Goal: Transaction & Acquisition: Purchase product/service

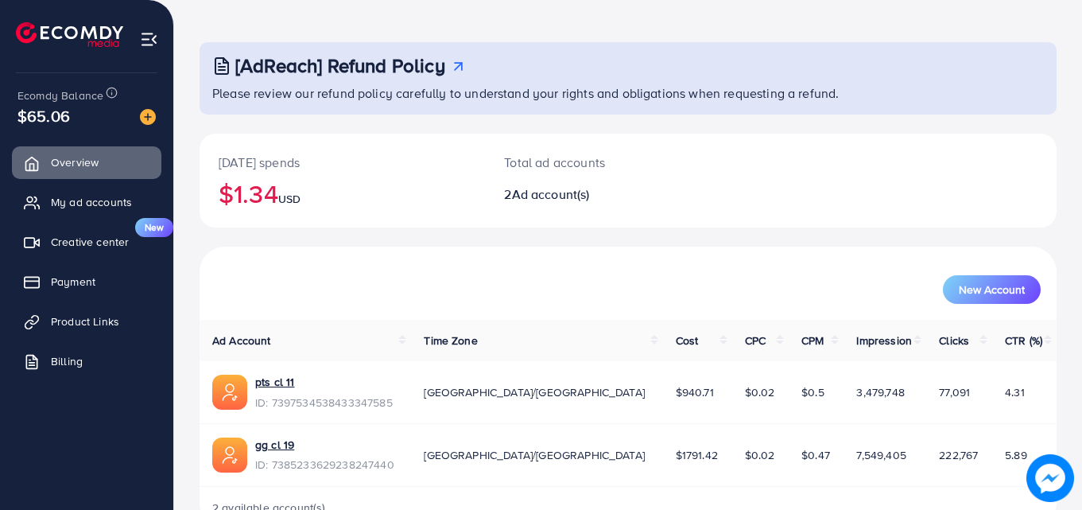
scroll to position [100, 0]
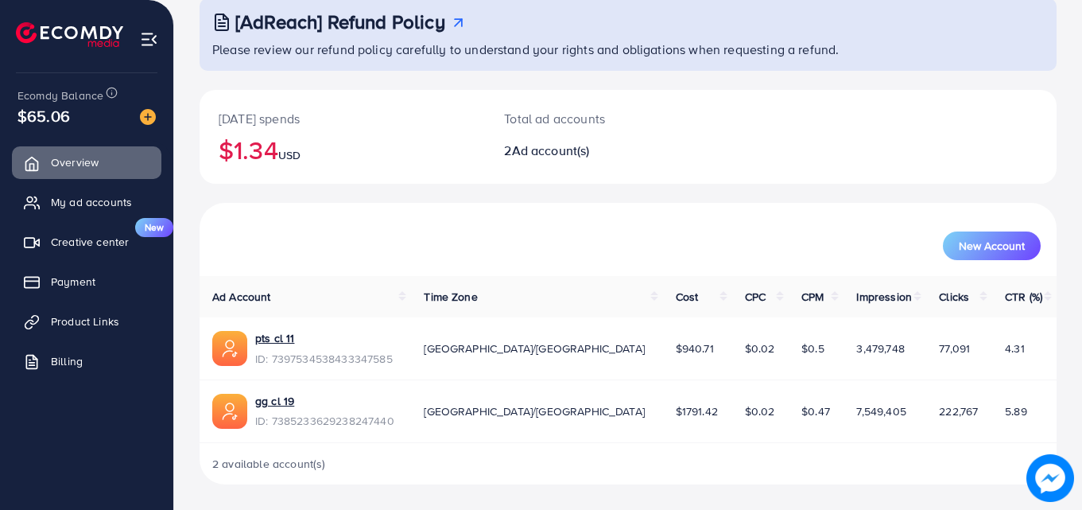
click at [397, 279] on th "Ad Account" at bounding box center [305, 296] width 211 height 41
click at [83, 281] on span "Payment" at bounding box center [77, 281] width 45 height 16
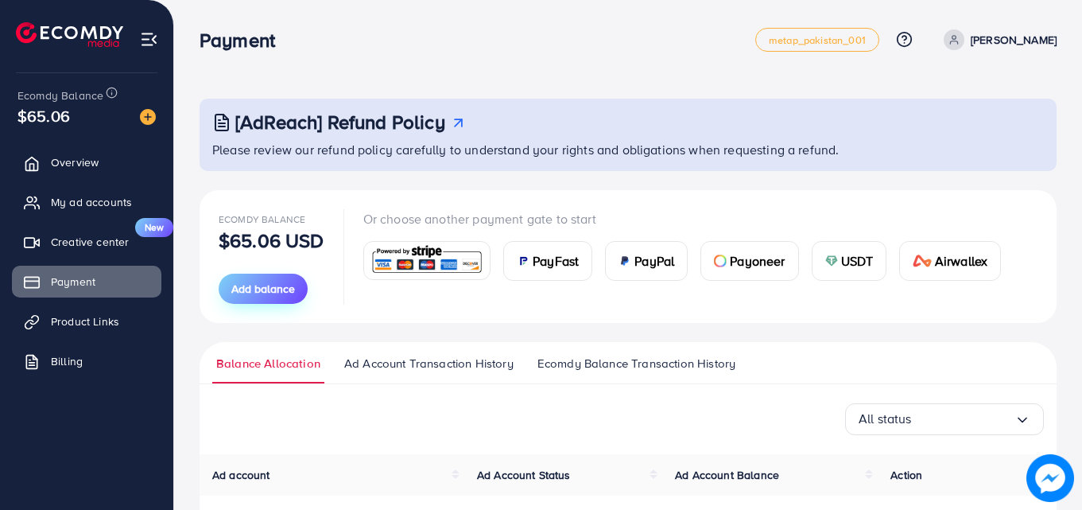
click at [273, 288] on span "Add balance" at bounding box center [263, 289] width 64 height 16
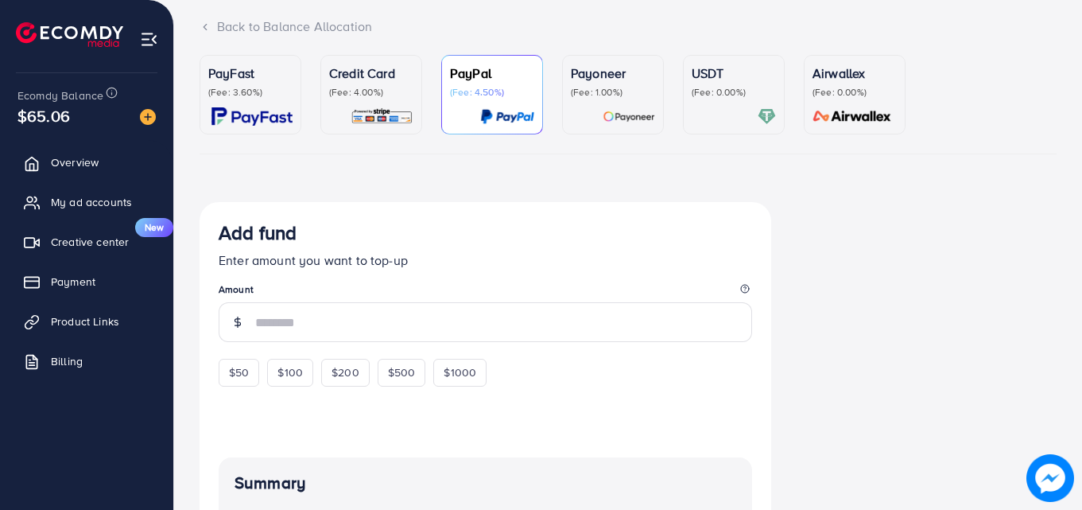
scroll to position [62, 0]
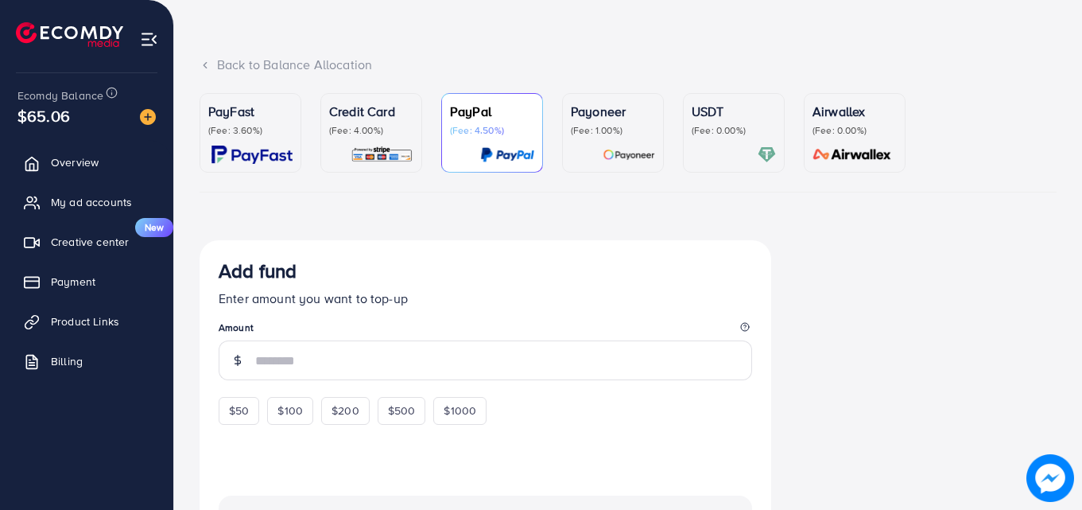
click at [360, 115] on p "Credit Card" at bounding box center [371, 111] width 84 height 19
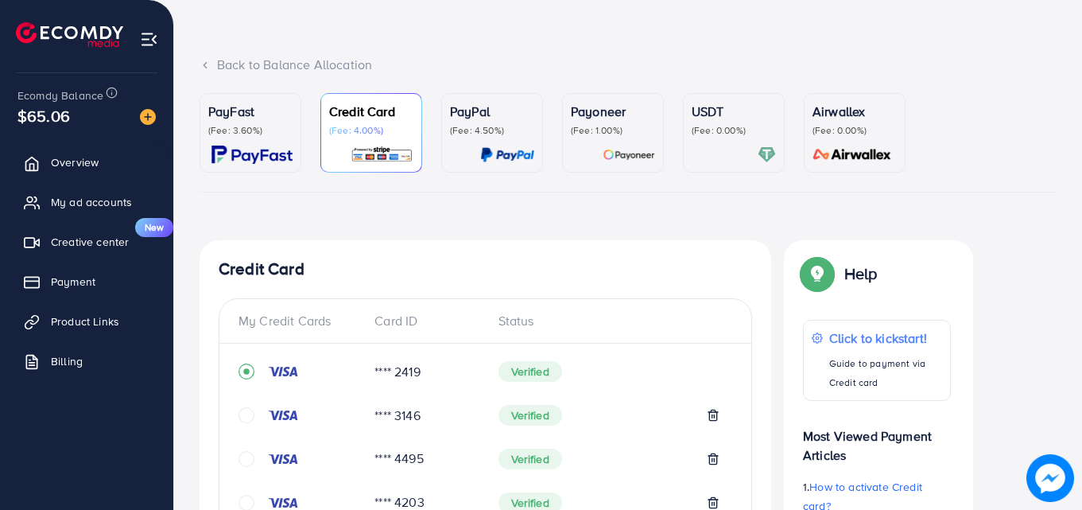
click at [360, 115] on p "Credit Card" at bounding box center [371, 111] width 84 height 19
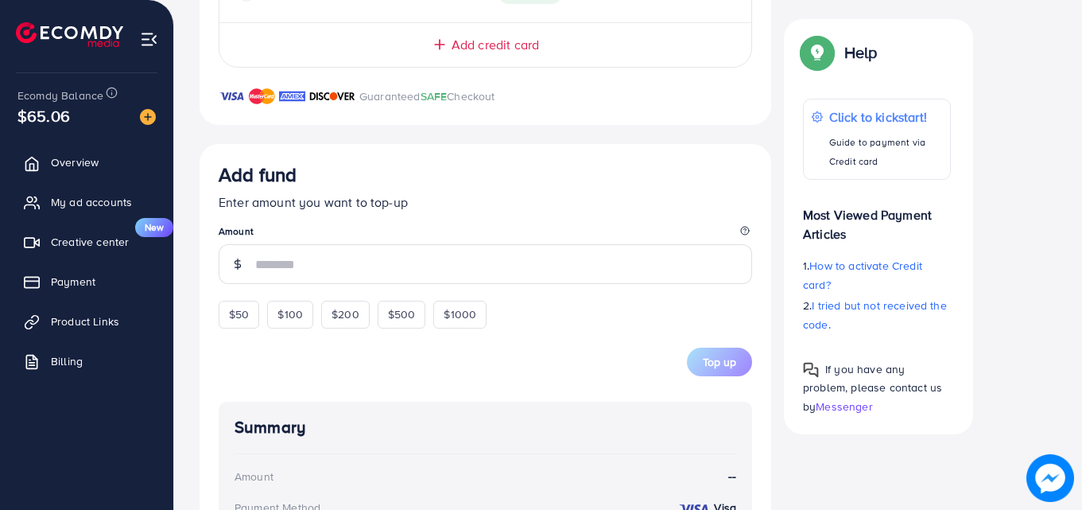
scroll to position [769, 0]
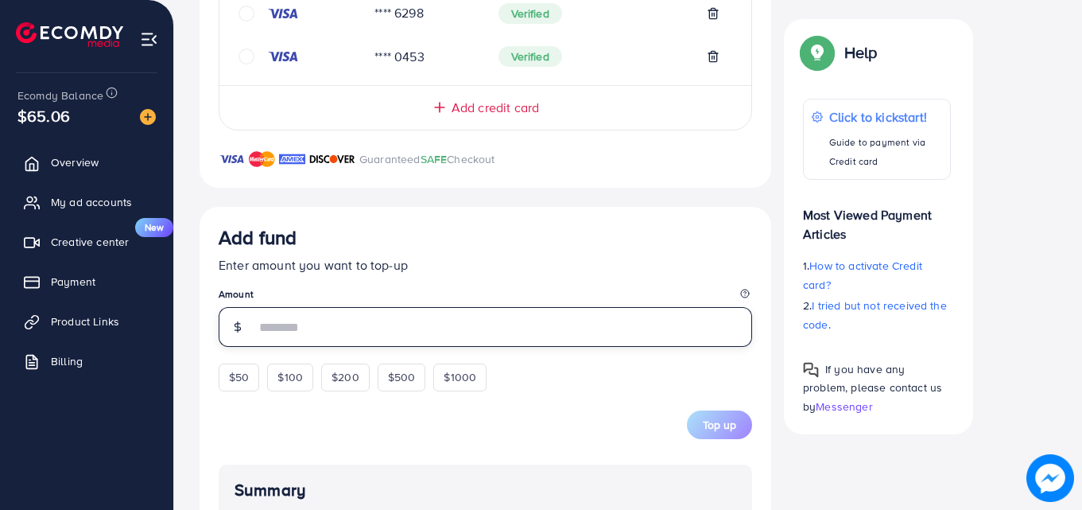
click at [449, 325] on input "number" at bounding box center [503, 327] width 497 height 40
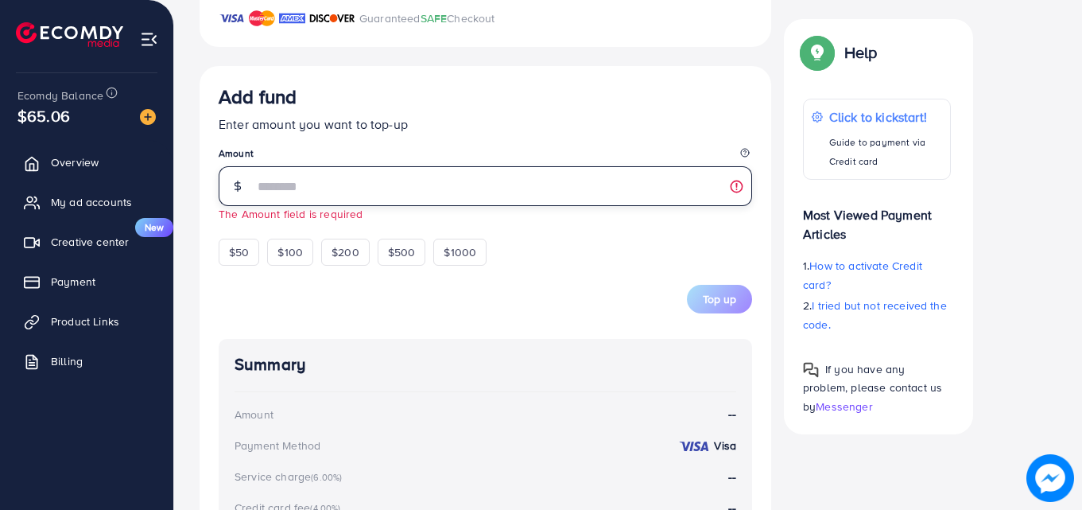
scroll to position [896, 0]
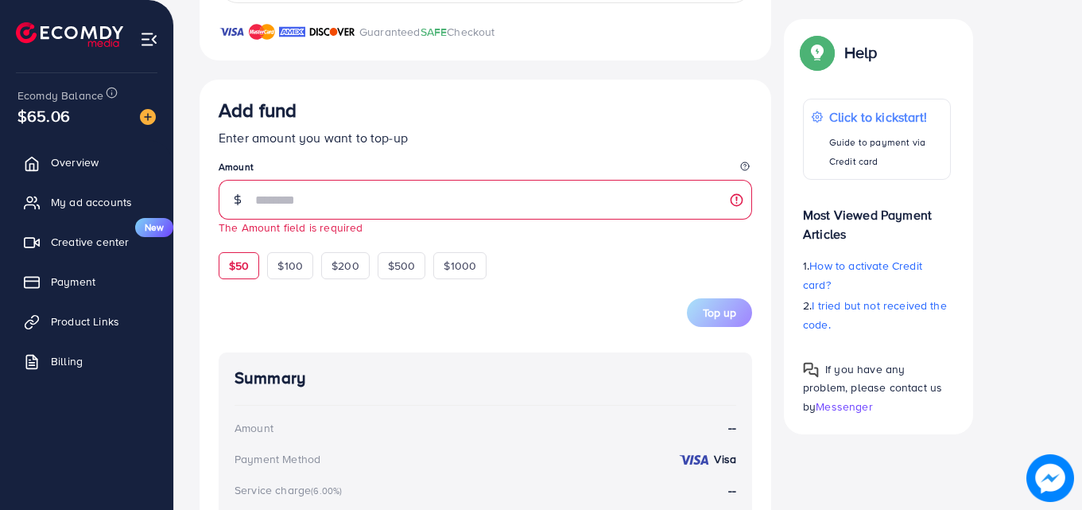
click at [240, 266] on span "$50" at bounding box center [239, 266] width 20 height 16
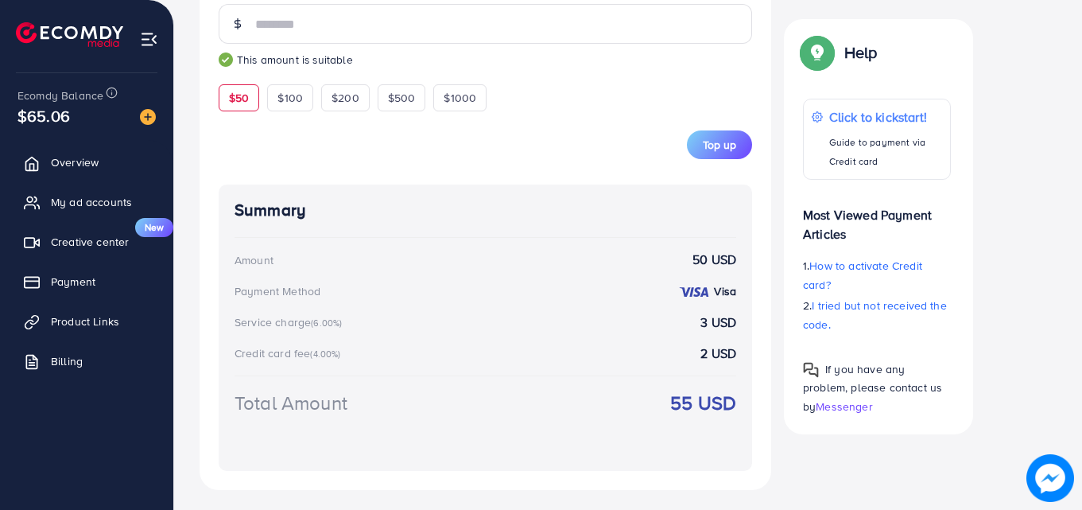
scroll to position [1071, 0]
click at [239, 99] on span "$50" at bounding box center [239, 99] width 20 height 16
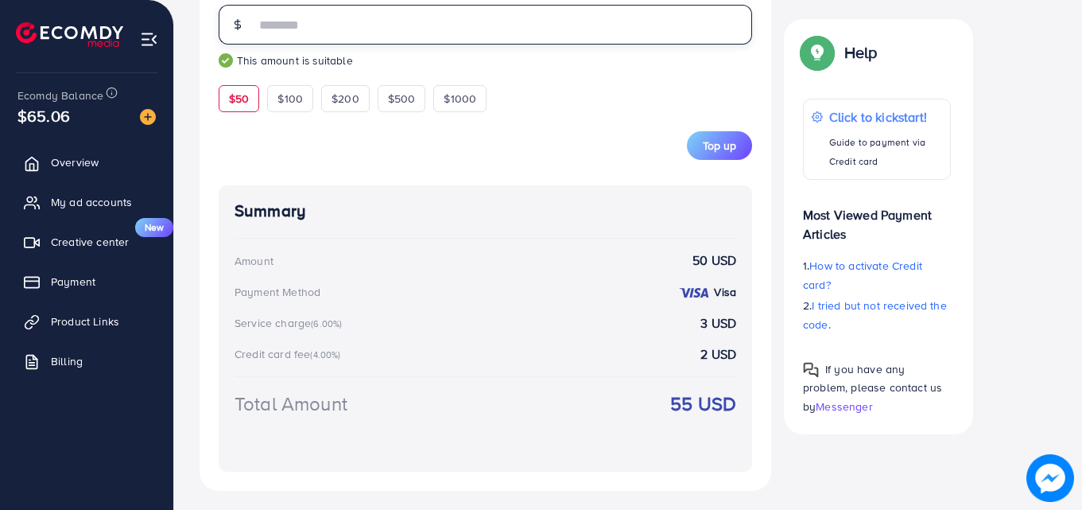
click at [284, 29] on input "**" at bounding box center [503, 25] width 497 height 40
type input "*"
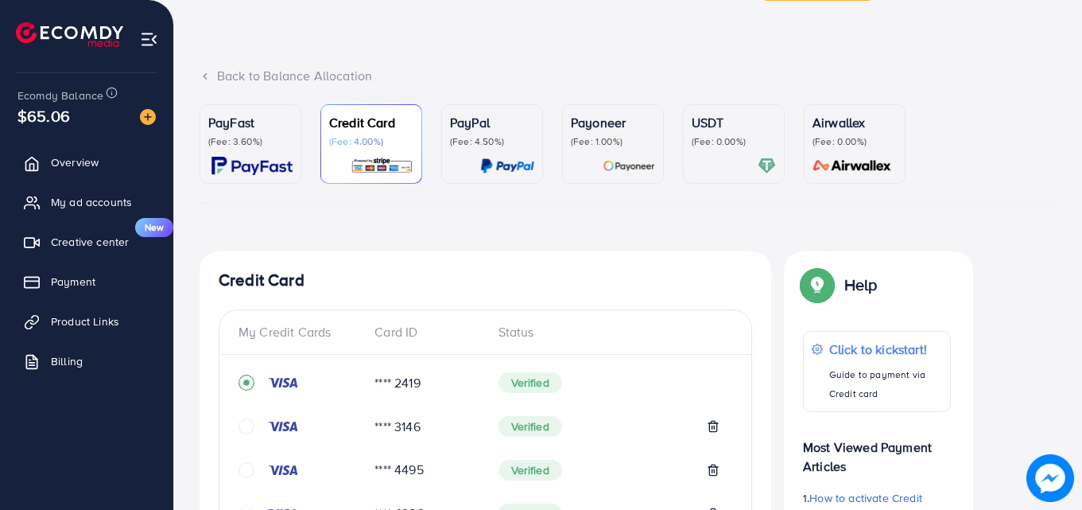
scroll to position [0, 0]
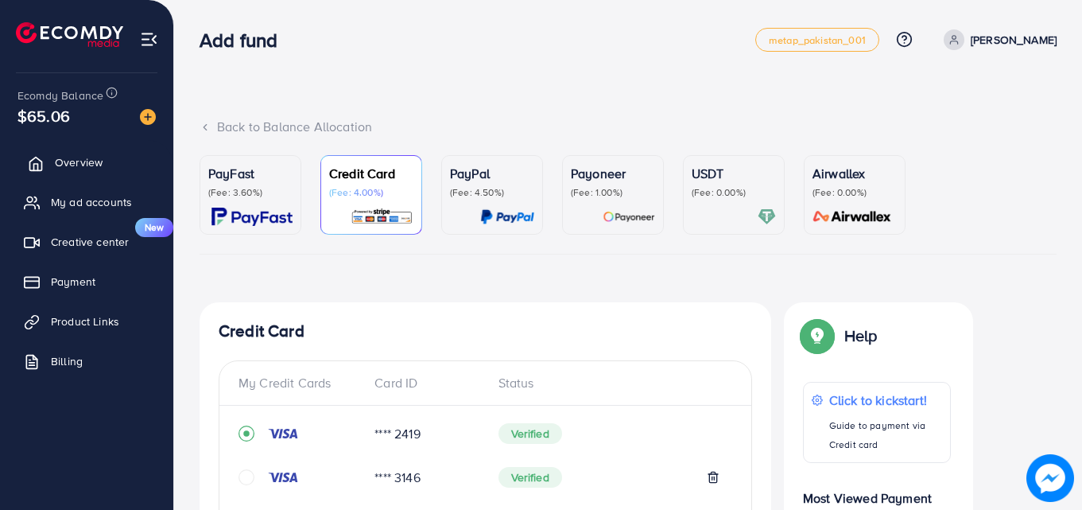
click at [87, 159] on span "Overview" at bounding box center [79, 162] width 48 height 16
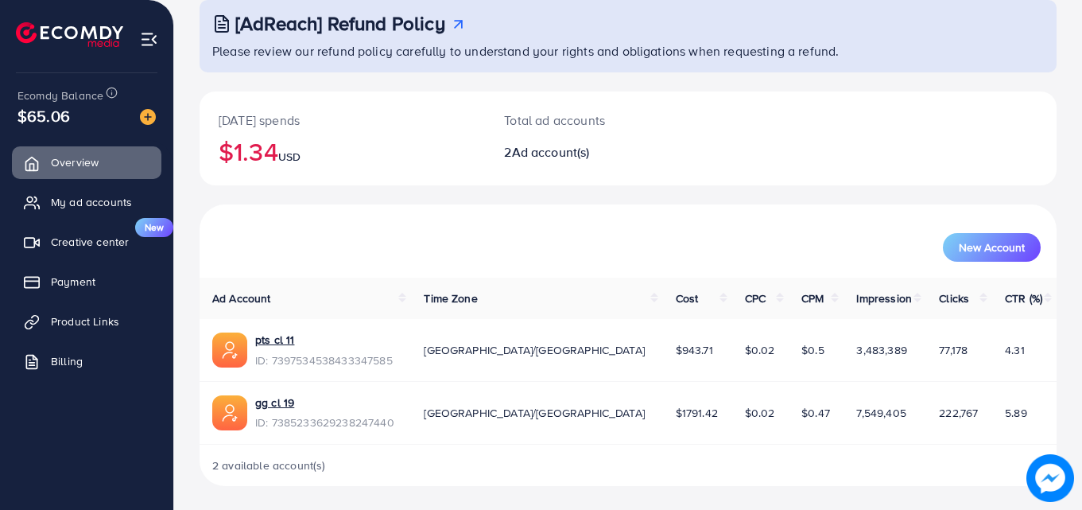
scroll to position [100, 0]
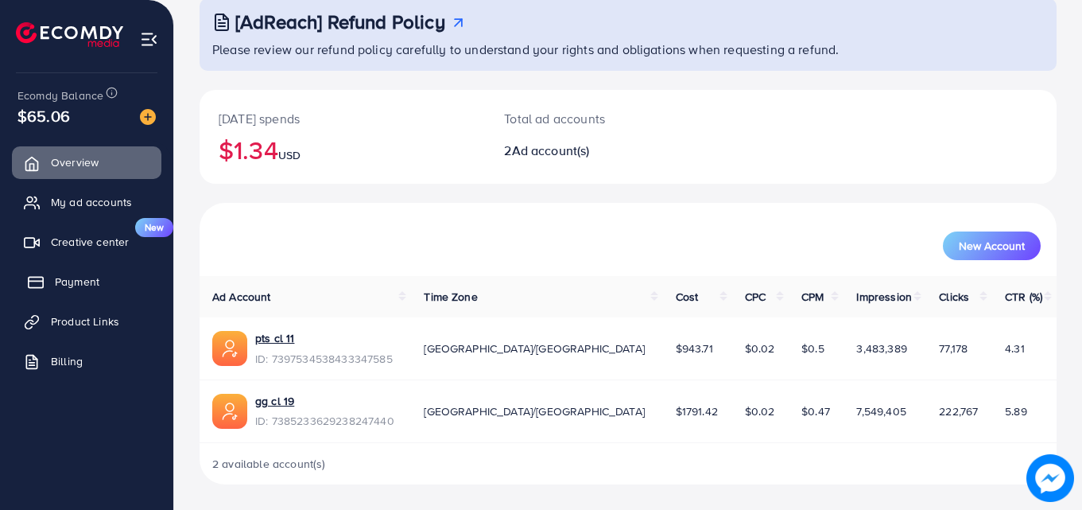
click at [65, 277] on span "Payment" at bounding box center [77, 281] width 45 height 16
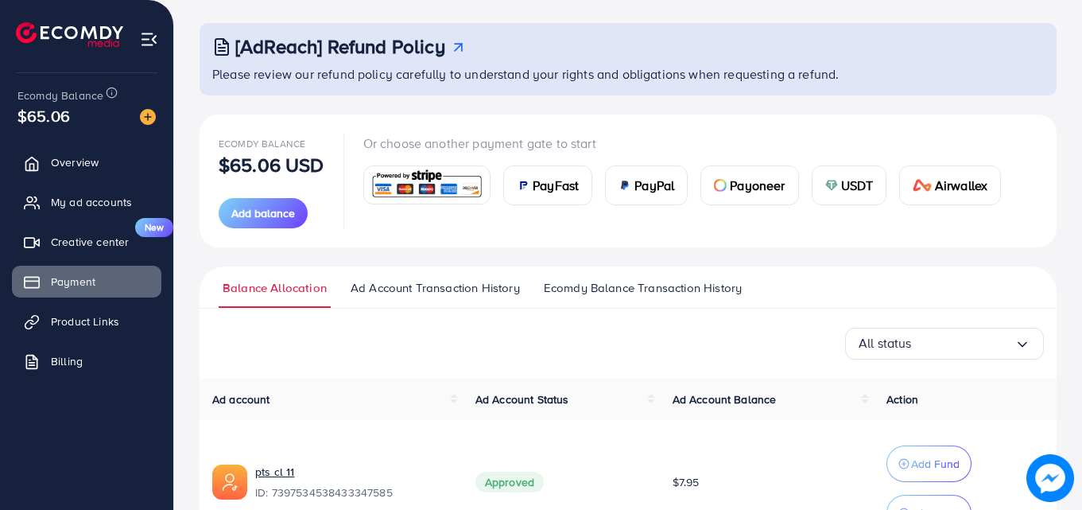
scroll to position [62, 0]
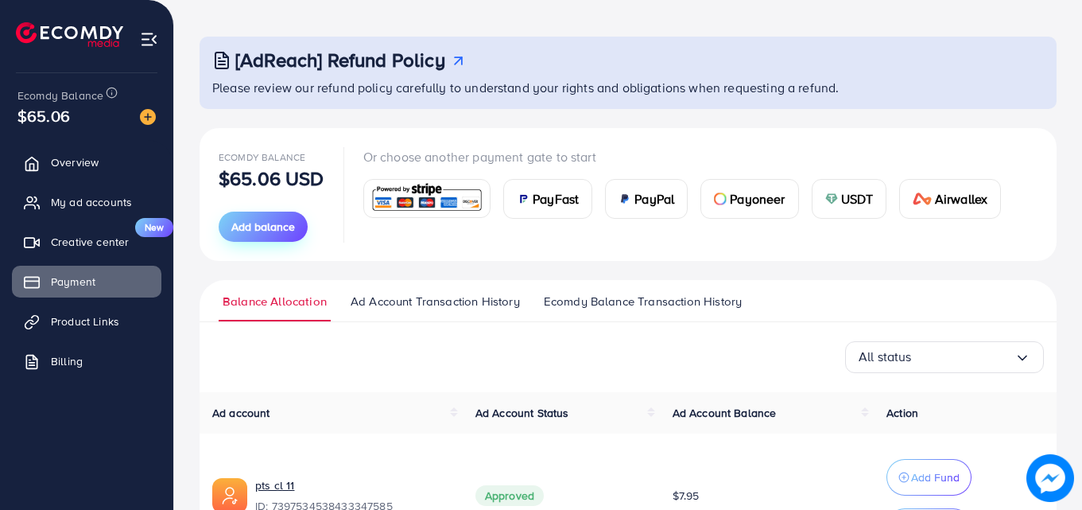
click at [266, 226] on span "Add balance" at bounding box center [263, 227] width 64 height 16
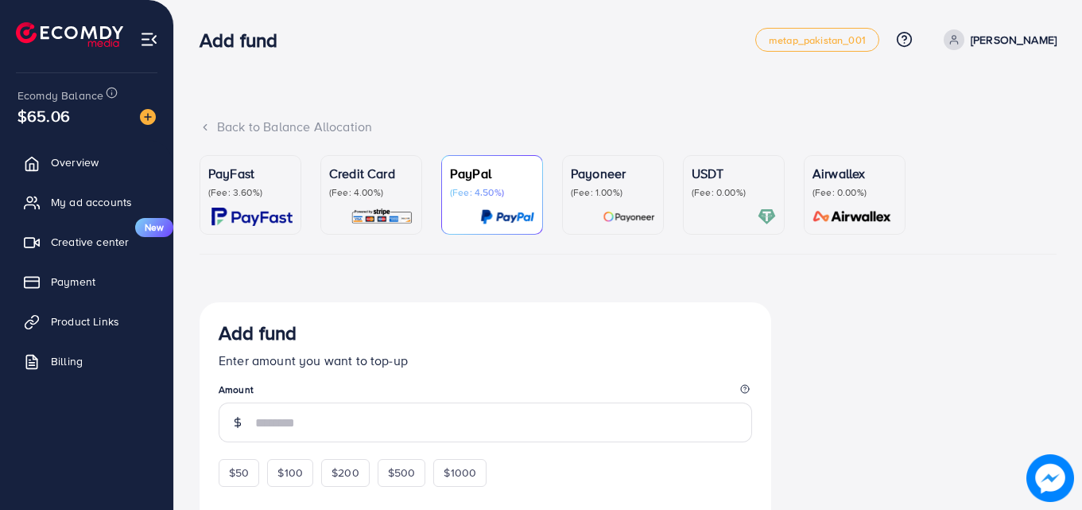
click at [368, 181] on p "Credit Card" at bounding box center [371, 173] width 84 height 19
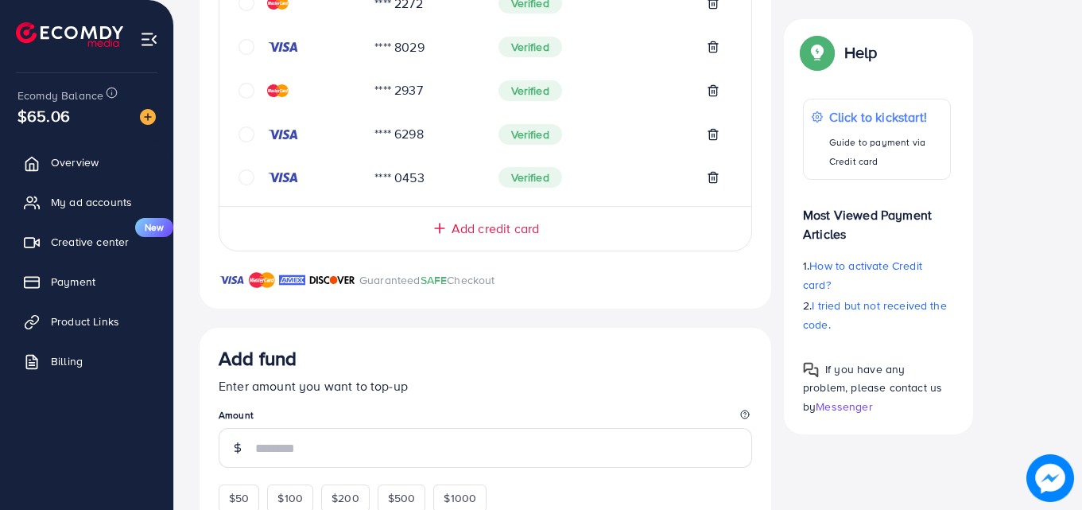
scroll to position [643, 0]
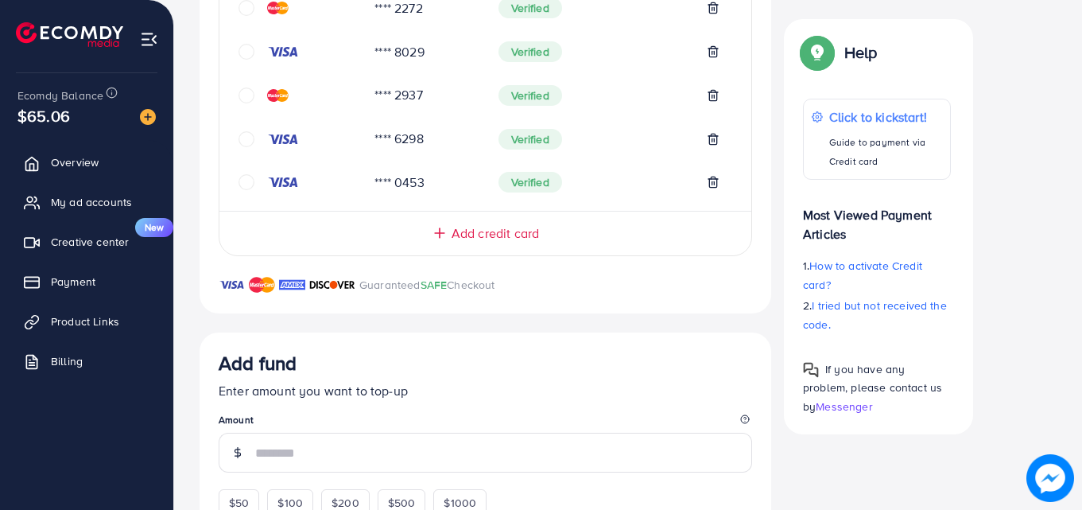
click at [505, 231] on span "Add credit card" at bounding box center [495, 233] width 87 height 18
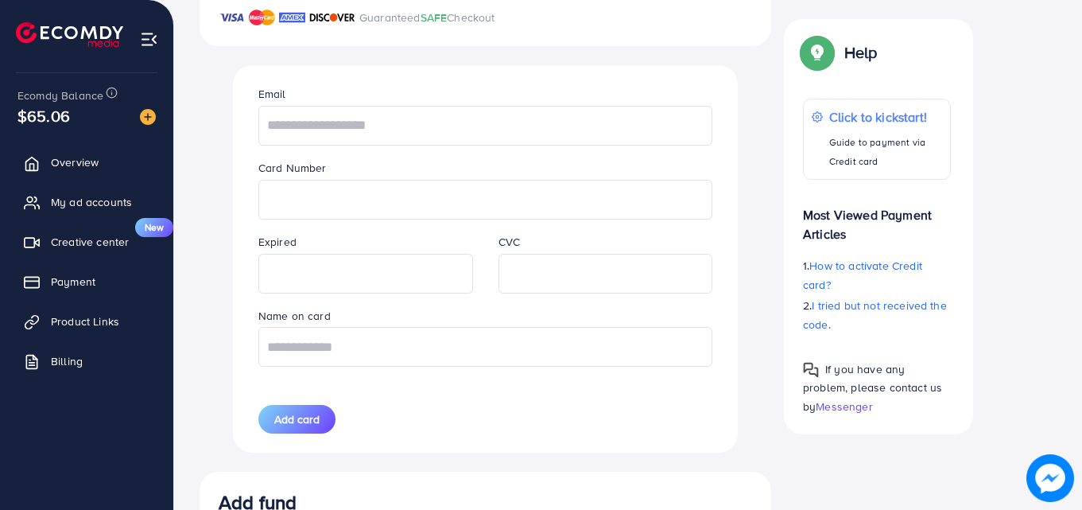
scroll to position [897, 0]
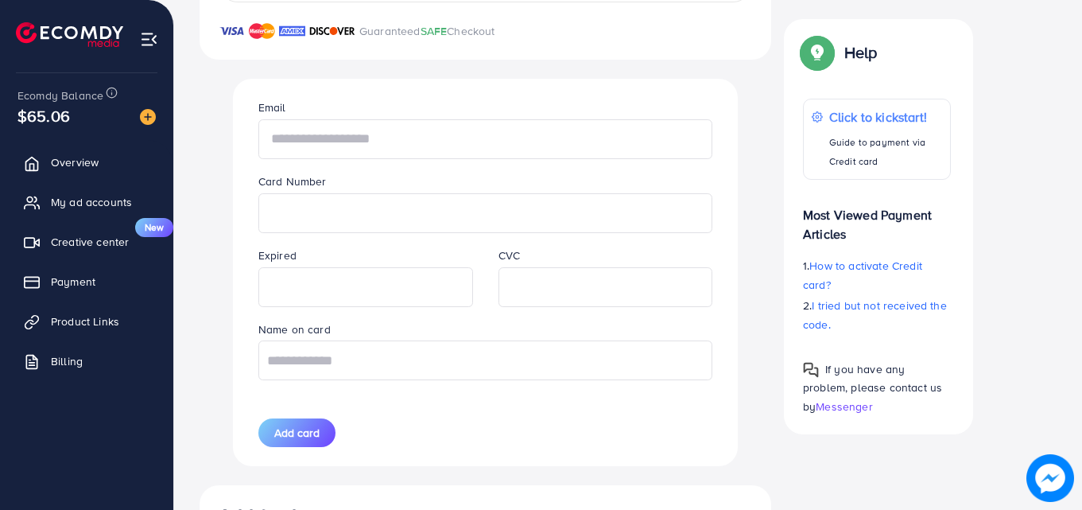
click at [395, 146] on input "text" at bounding box center [485, 139] width 454 height 40
click at [339, 141] on input "text" at bounding box center [485, 139] width 454 height 40
click at [340, 134] on input "text" at bounding box center [485, 139] width 454 height 40
type input "*"
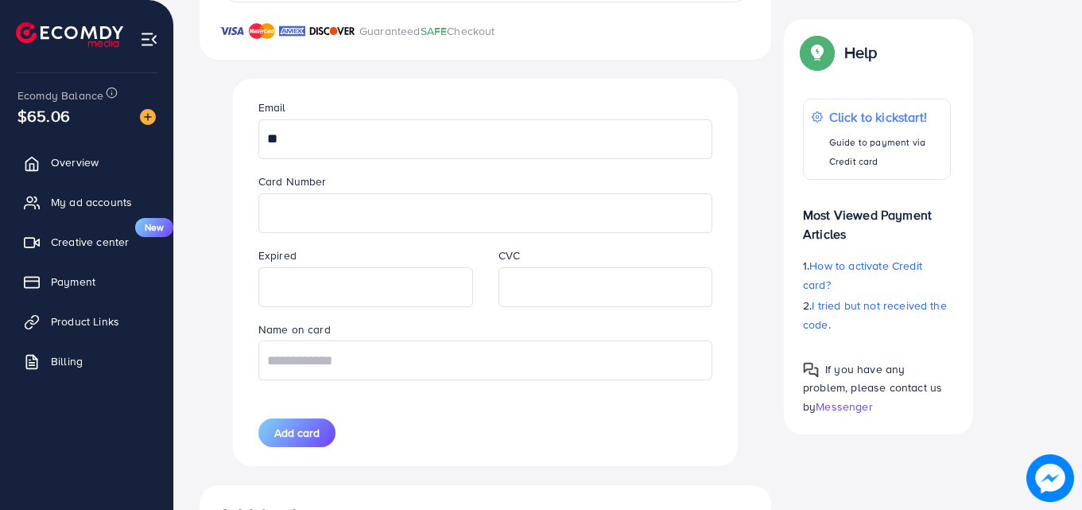
type input "*"
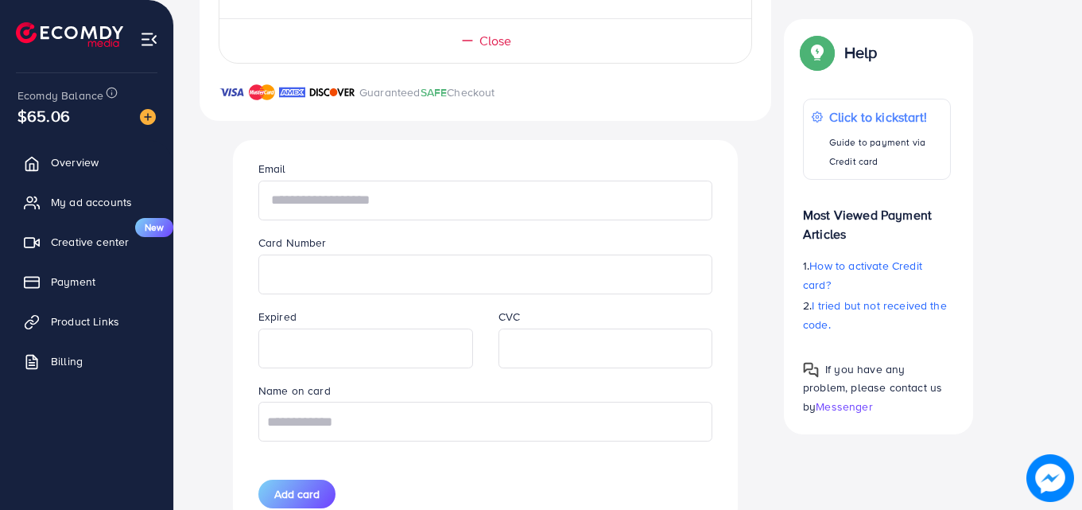
scroll to position [872, 0]
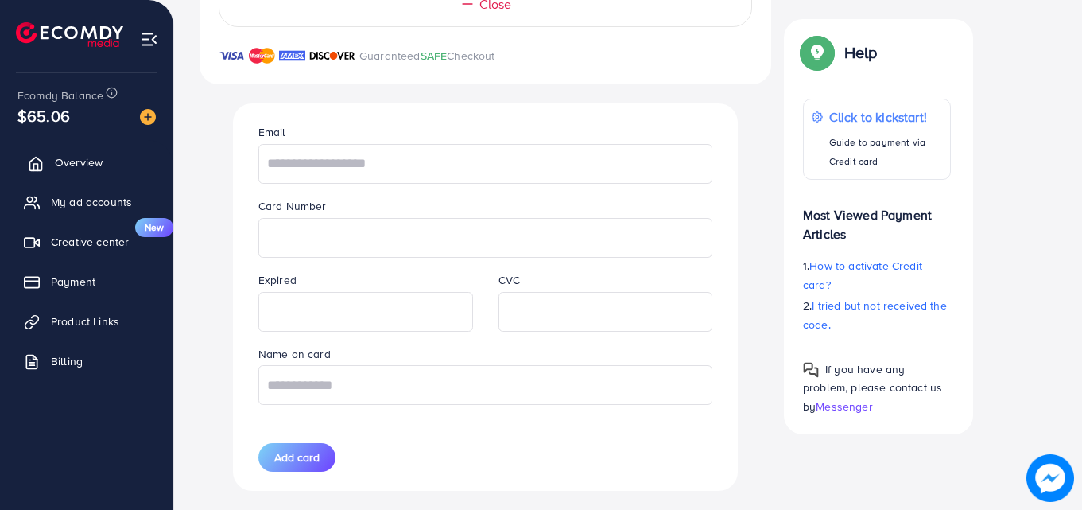
click at [82, 156] on span "Overview" at bounding box center [79, 162] width 48 height 16
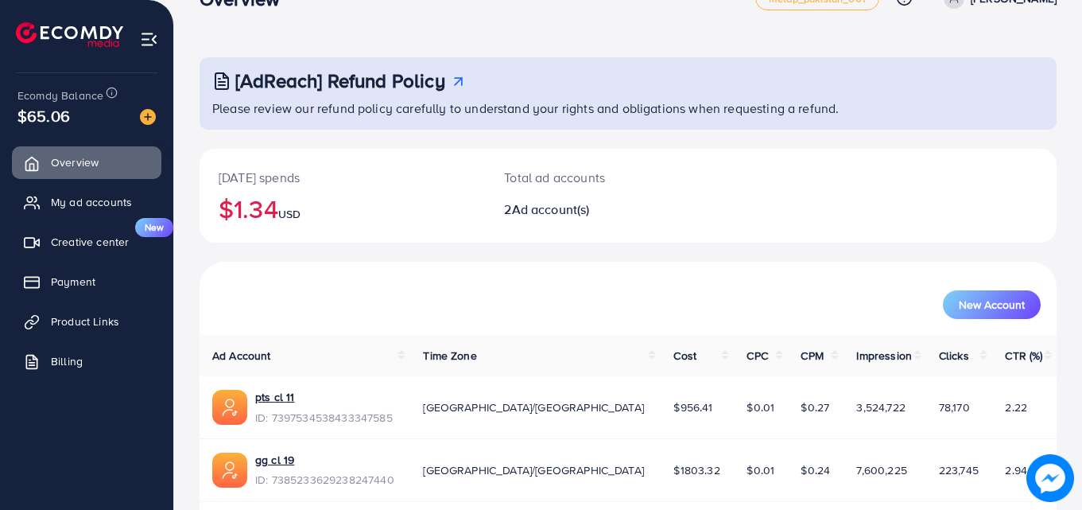
scroll to position [100, 0]
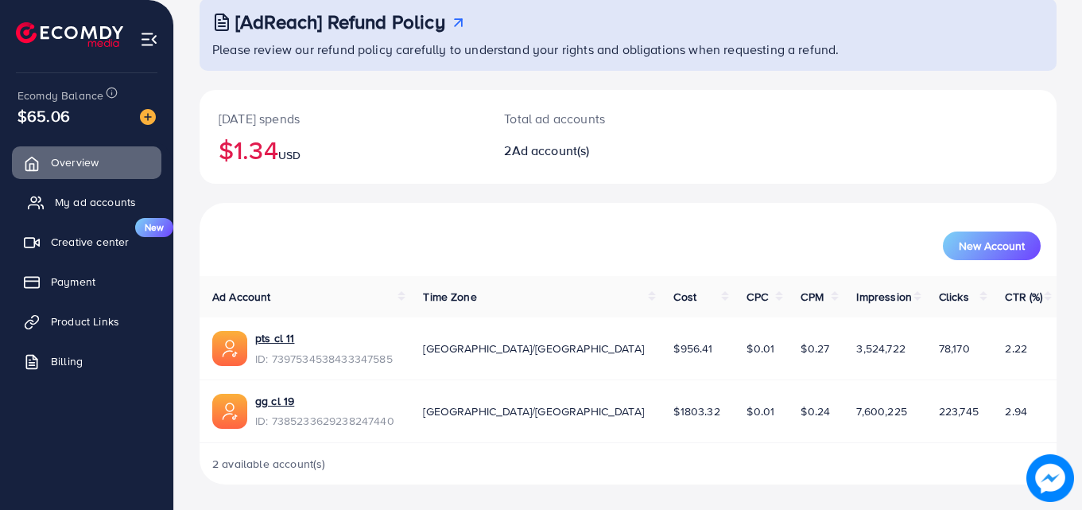
click at [105, 203] on span "My ad accounts" at bounding box center [95, 202] width 81 height 16
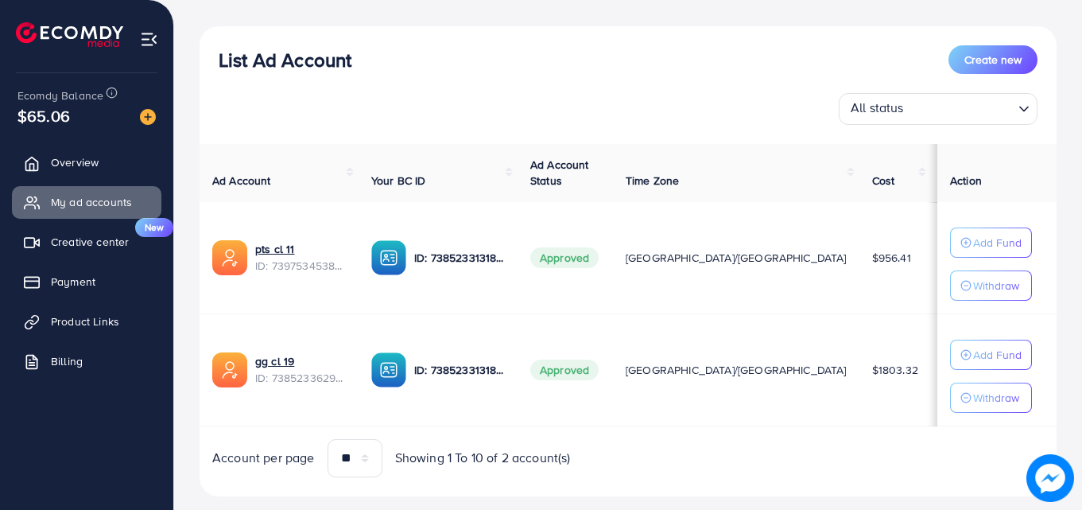
scroll to position [203, 0]
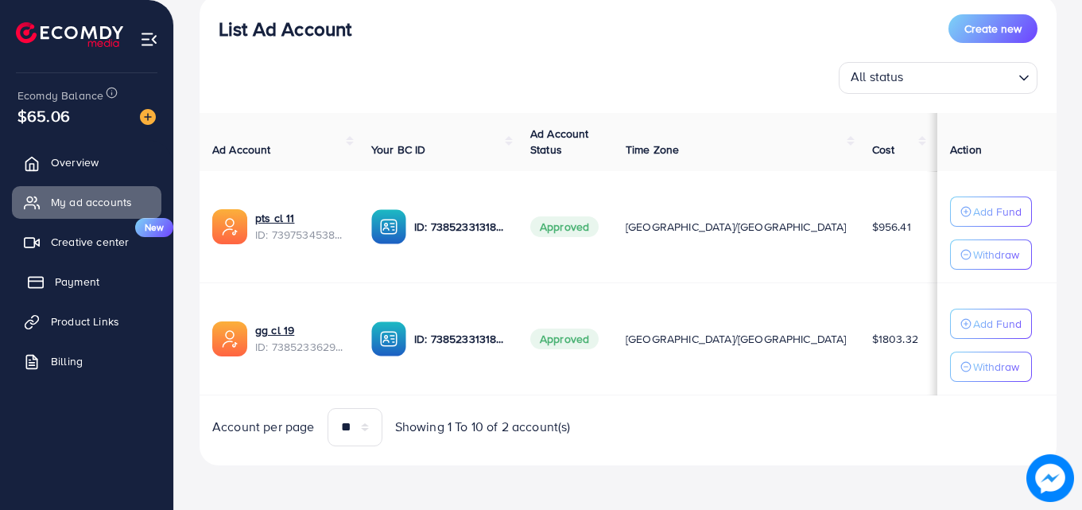
click at [83, 289] on span "Payment" at bounding box center [77, 281] width 45 height 16
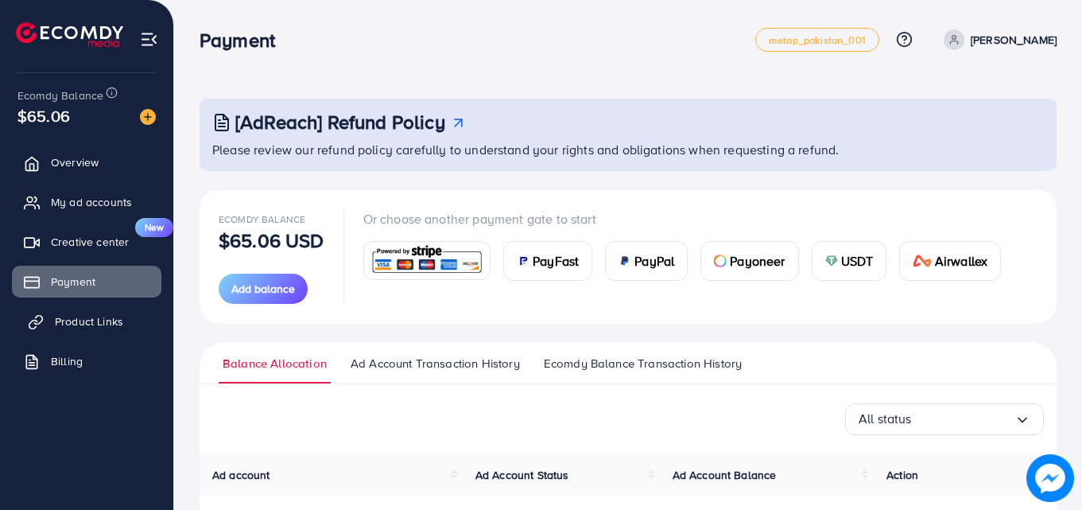
click at [91, 309] on link "Product Links" at bounding box center [86, 321] width 149 height 32
click at [92, 314] on span "Product Links" at bounding box center [89, 321] width 68 height 16
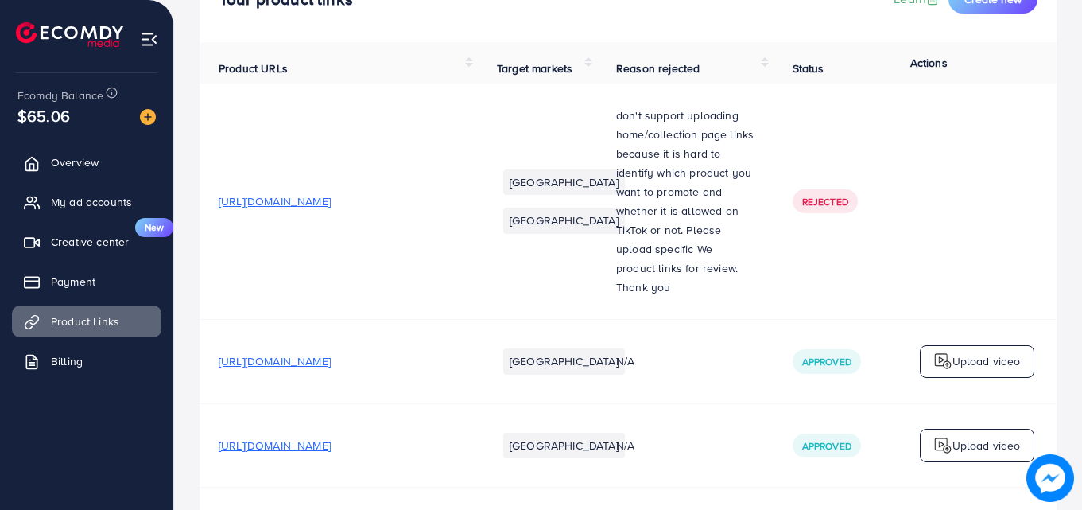
scroll to position [136, 0]
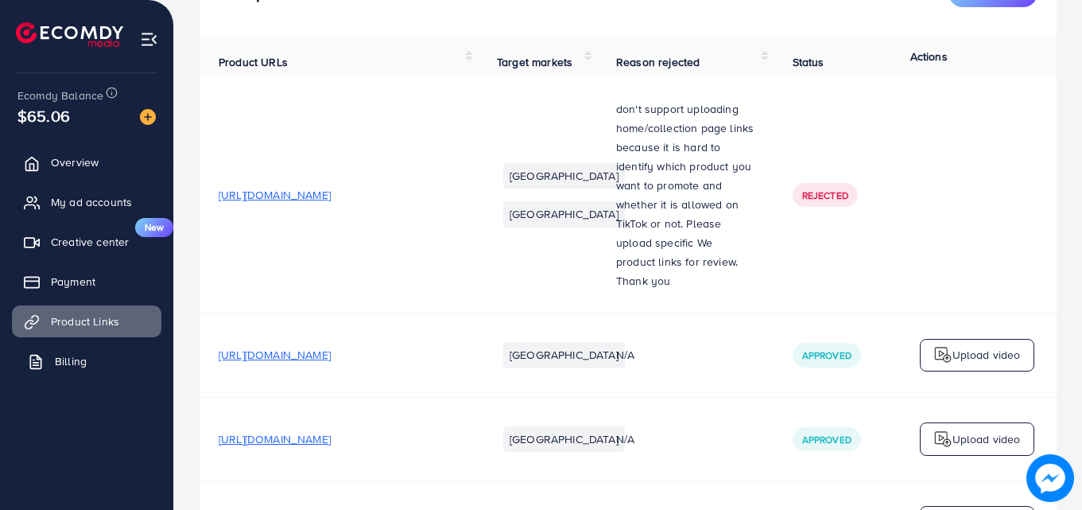
click at [77, 362] on span "Billing" at bounding box center [71, 361] width 32 height 16
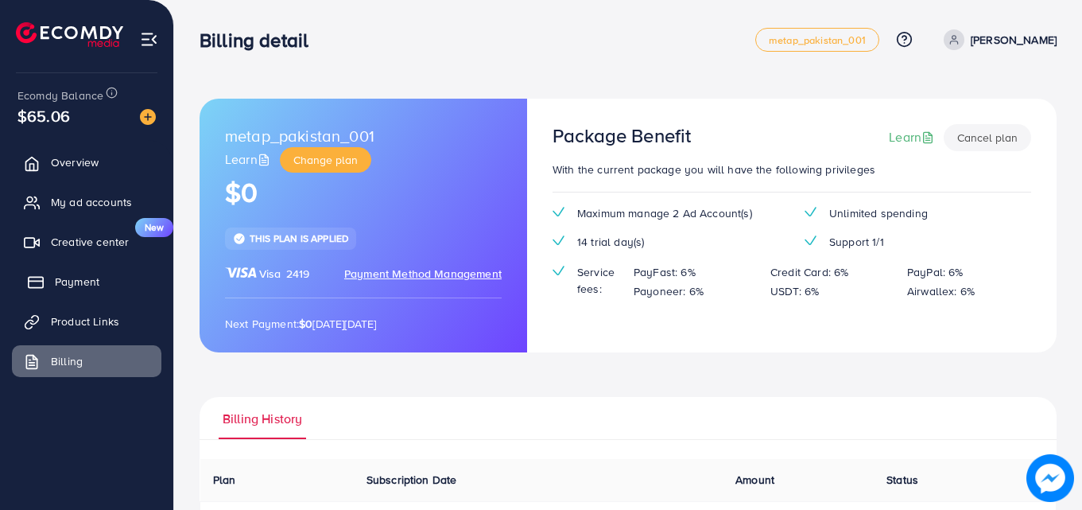
click at [74, 277] on span "Payment" at bounding box center [77, 281] width 45 height 16
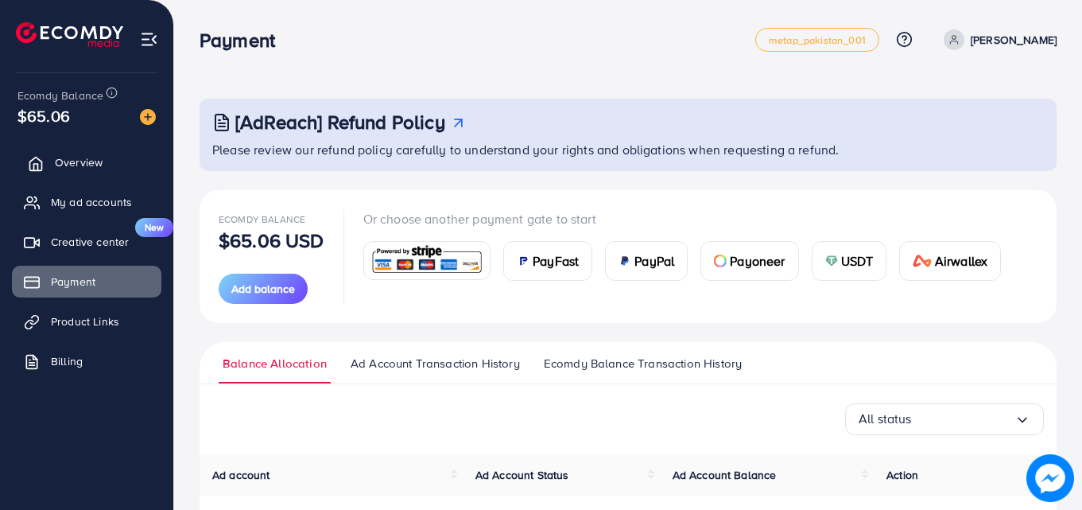
click at [71, 157] on span "Overview" at bounding box center [79, 162] width 48 height 16
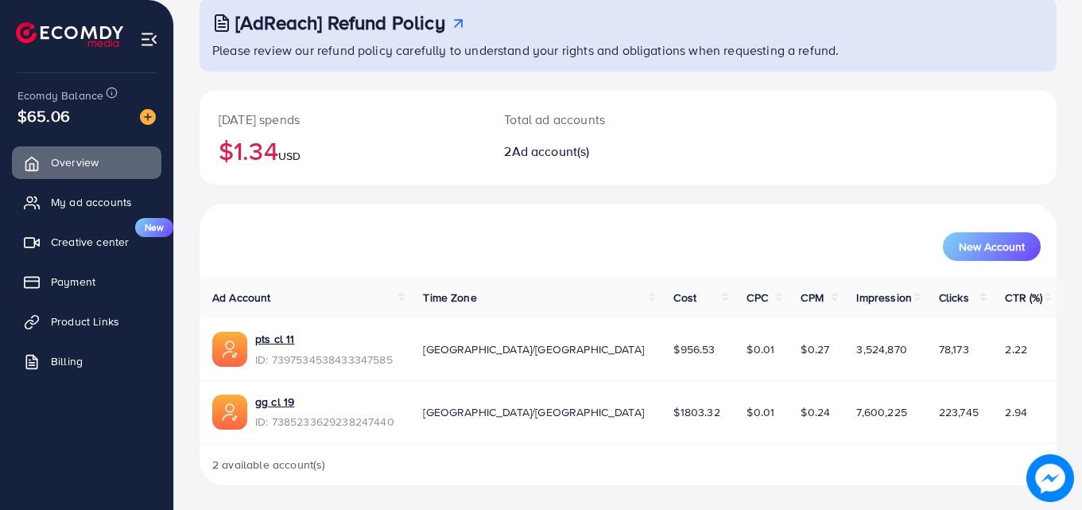
scroll to position [100, 0]
click at [99, 202] on span "My ad accounts" at bounding box center [95, 202] width 81 height 16
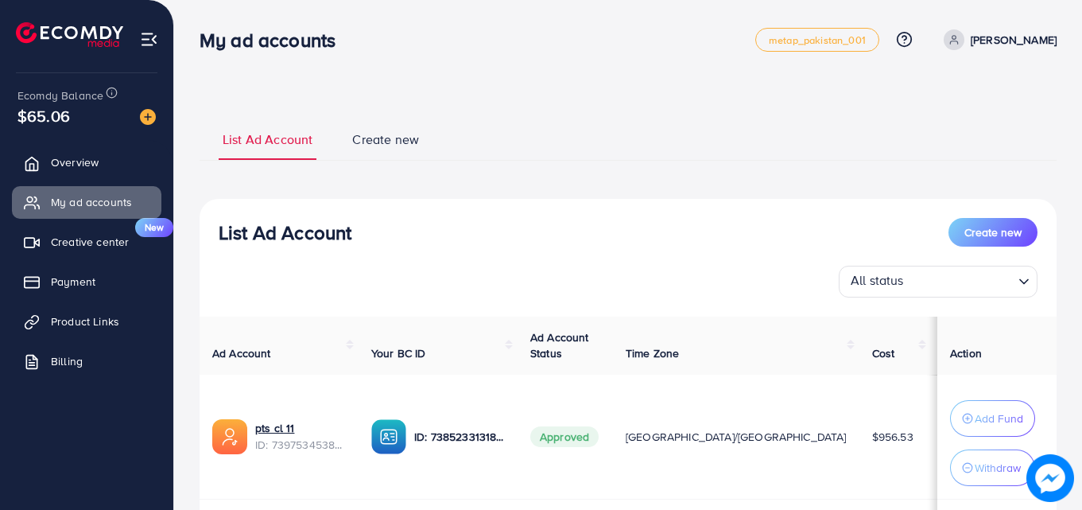
click at [890, 290] on div "All status" at bounding box center [928, 280] width 169 height 28
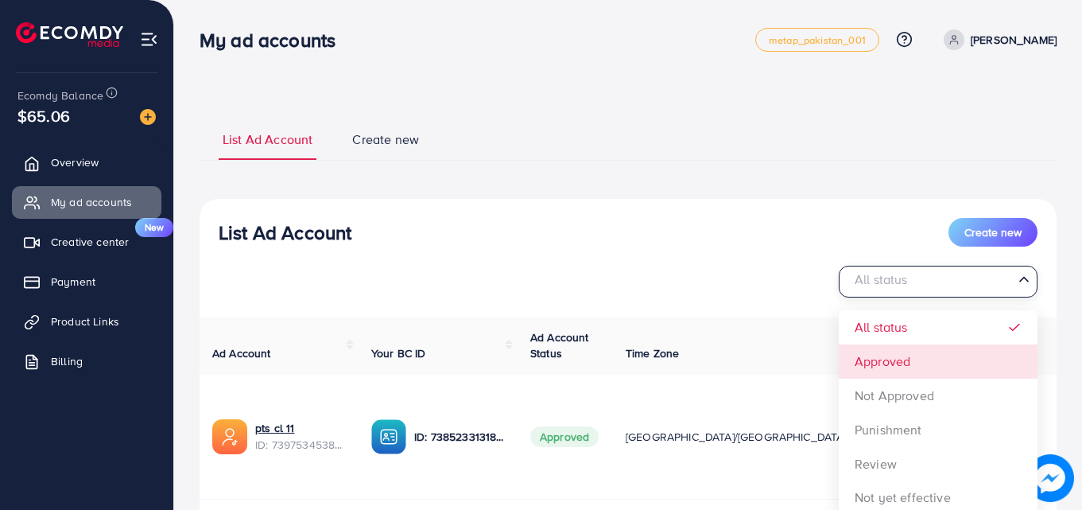
click at [890, 352] on div "List Ad Account Create new All status Loading... All status Approved Not Approv…" at bounding box center [628, 446] width 857 height 495
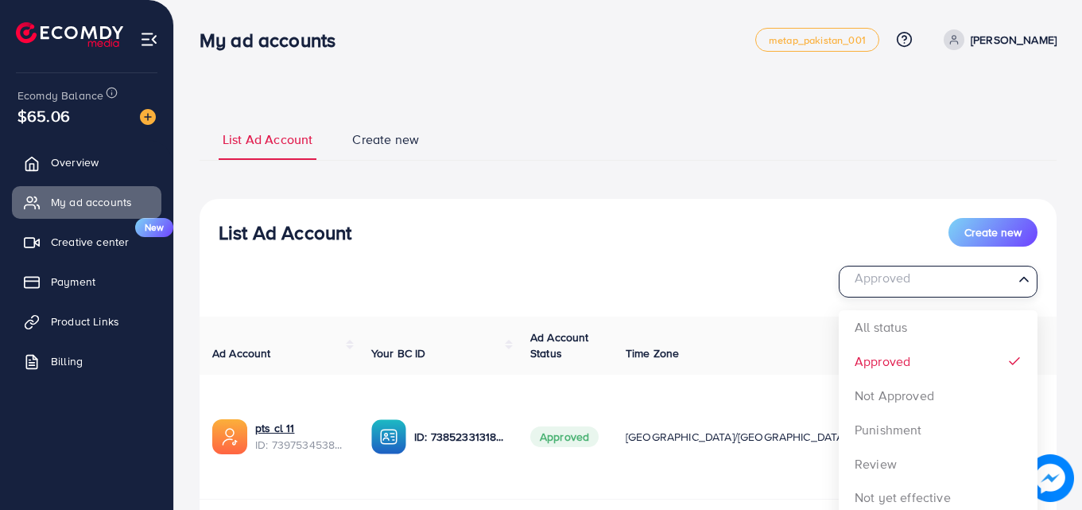
click at [1012, 275] on div "Approved" at bounding box center [928, 280] width 169 height 28
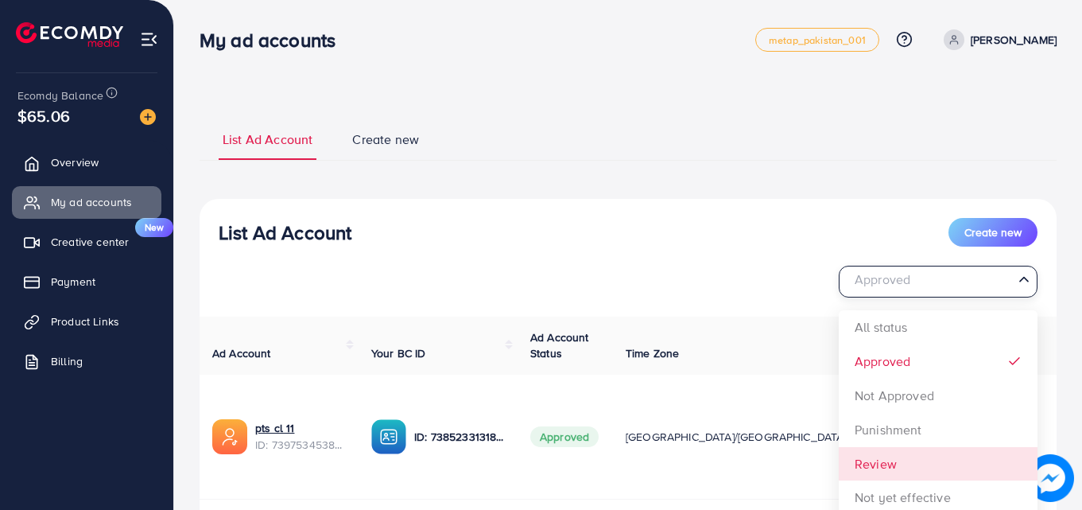
click at [878, 463] on div "List Ad Account Create new Approved Loading... All status Approved Not Approved…" at bounding box center [628, 446] width 857 height 495
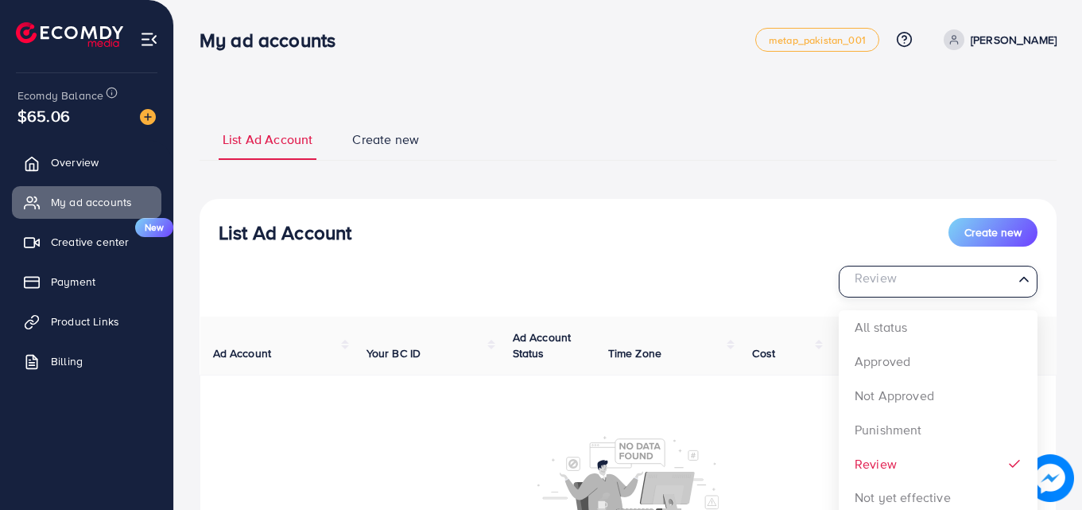
click at [1018, 278] on icon "Search for option" at bounding box center [1024, 279] width 16 height 16
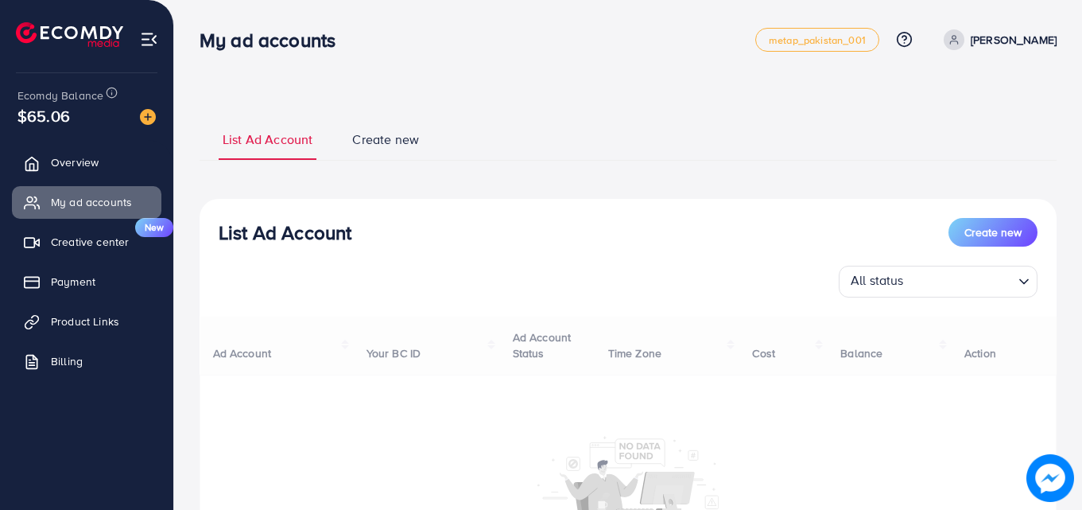
click at [883, 333] on div "List Ad Account Create new All status Loading... All status Approved Not Approv…" at bounding box center [628, 447] width 857 height 496
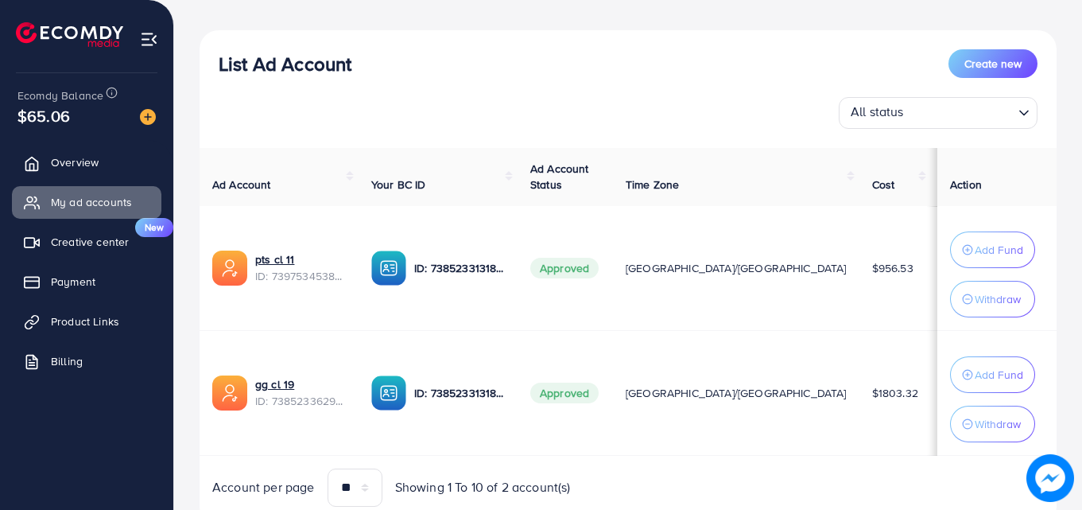
scroll to position [180, 0]
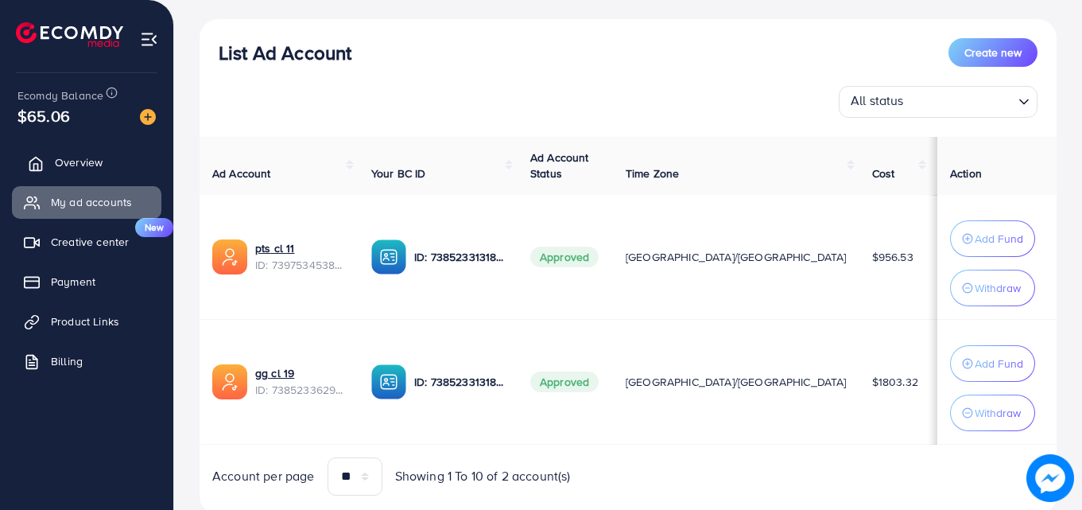
click at [79, 161] on span "Overview" at bounding box center [79, 162] width 48 height 16
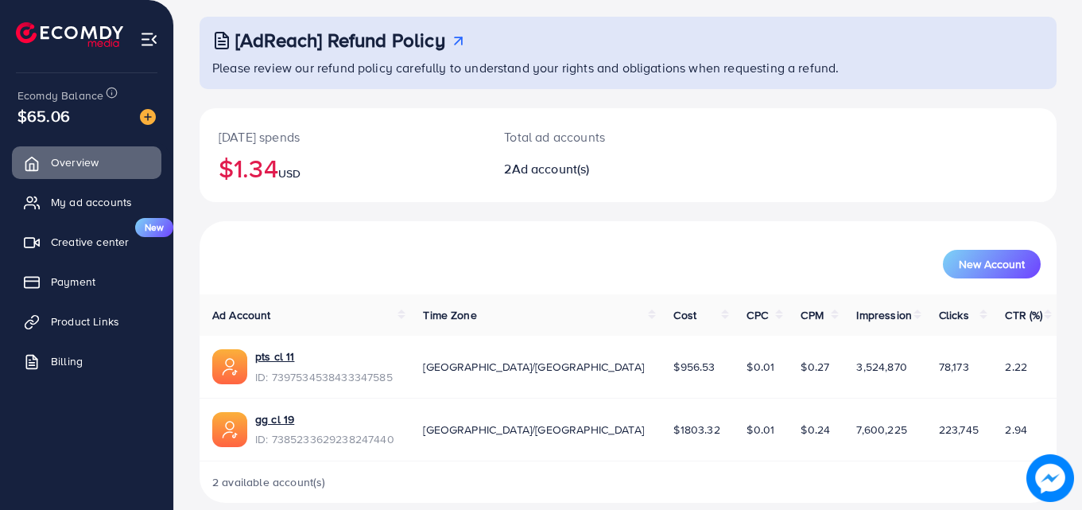
scroll to position [100, 0]
